Goal: Task Accomplishment & Management: Use online tool/utility

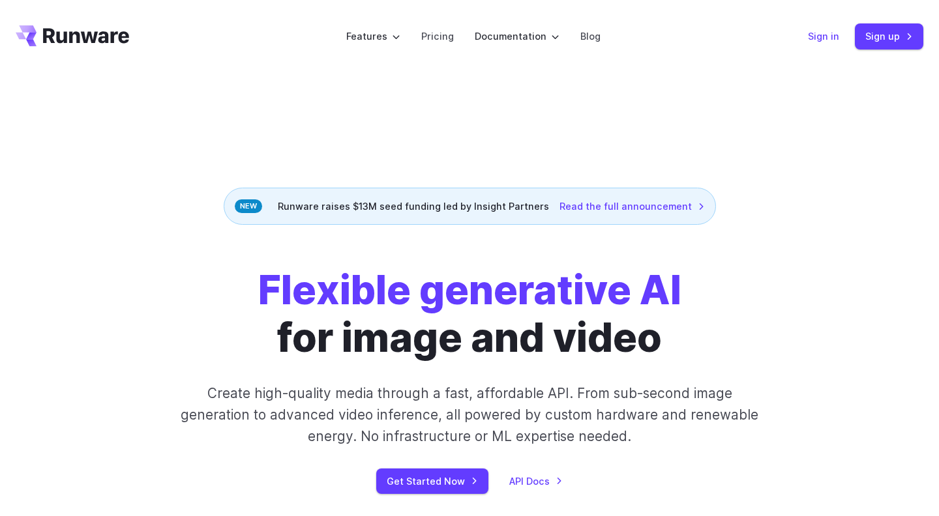
click at [821, 37] on link "Sign in" at bounding box center [823, 36] width 31 height 15
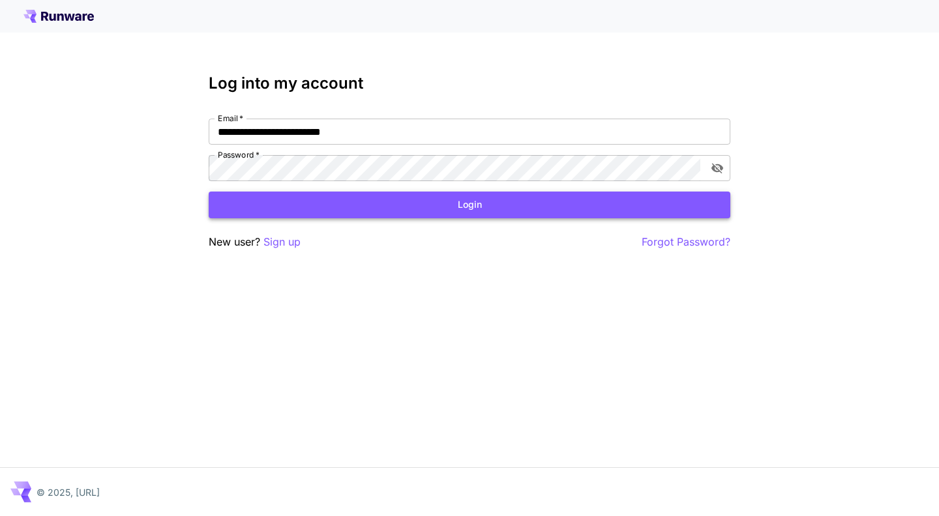
click at [435, 213] on button "Login" at bounding box center [469, 205] width 521 height 27
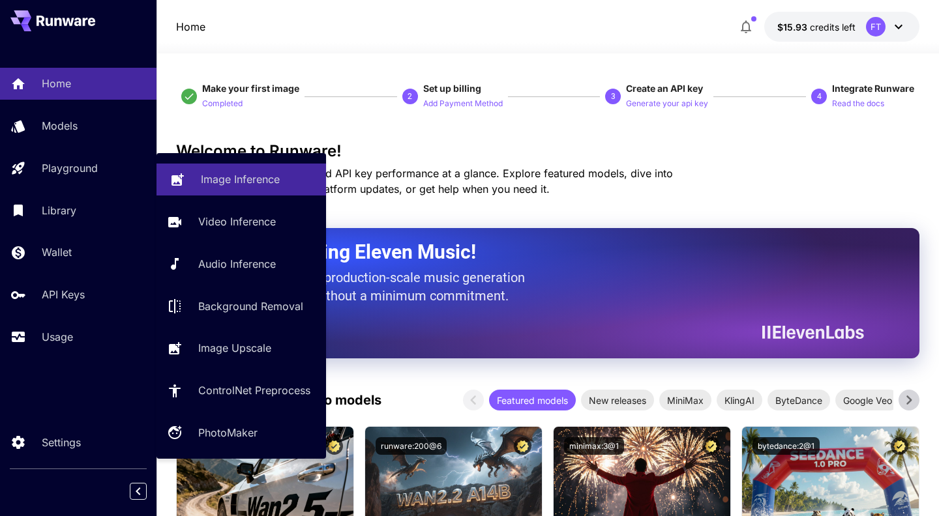
click at [248, 175] on p "Image Inference" at bounding box center [240, 179] width 79 height 16
